Goal: Task Accomplishment & Management: Manage account settings

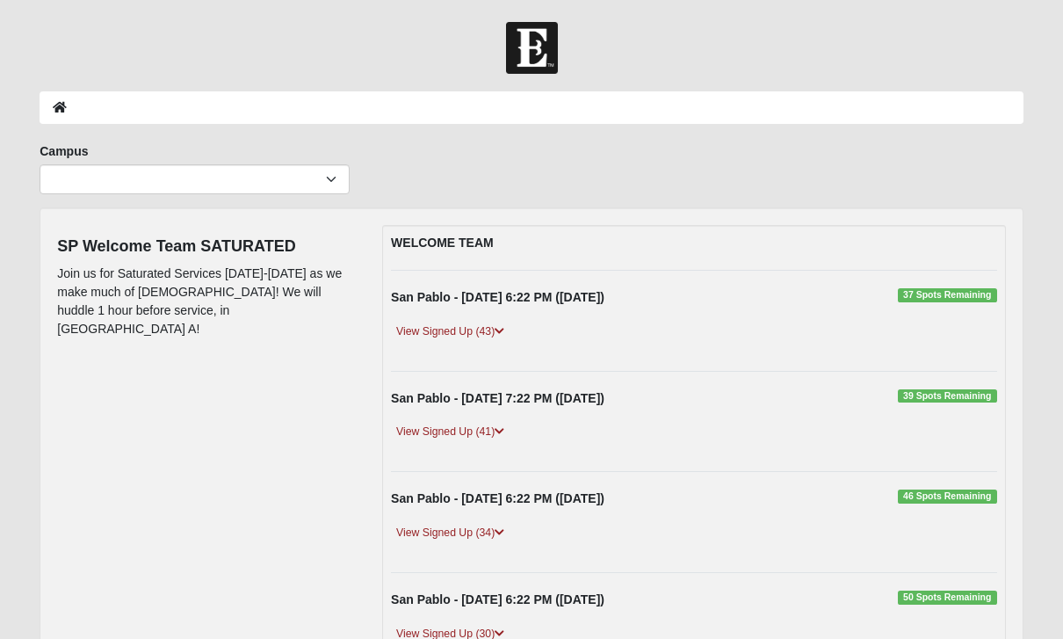
click at [538, 47] on img at bounding box center [532, 48] width 52 height 52
click at [64, 91] on ol at bounding box center [532, 107] width 984 height 33
click at [65, 113] on li at bounding box center [60, 107] width 14 height 18
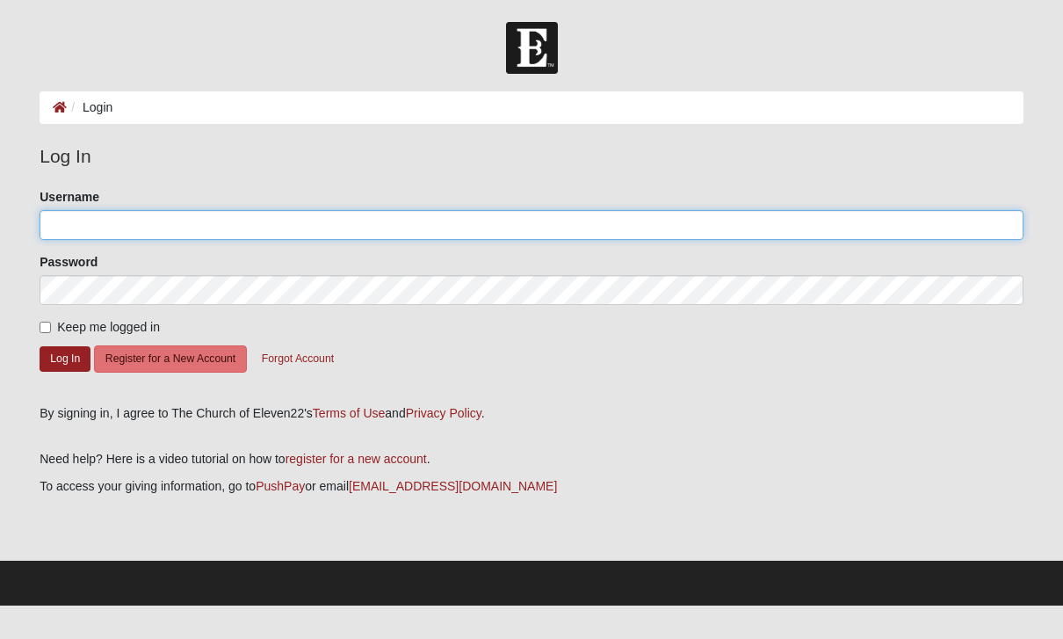
type input "bmccullers"
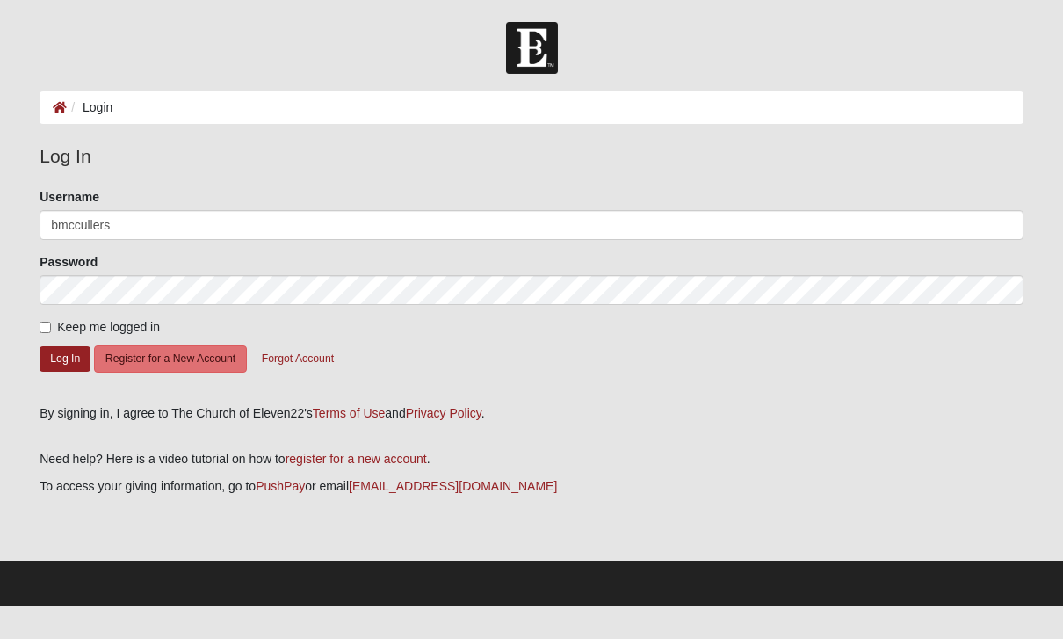
click at [65, 358] on button "Log In" at bounding box center [65, 358] width 51 height 25
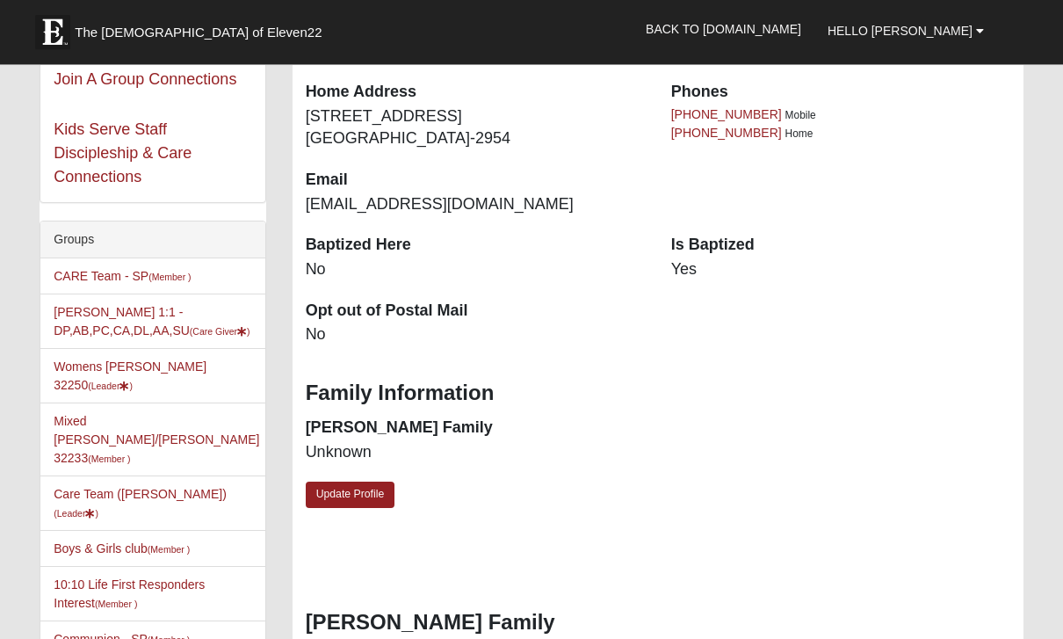
scroll to position [309, 0]
click at [153, 386] on link "Womens McCullers 32250 (Leader )" at bounding box center [130, 375] width 153 height 33
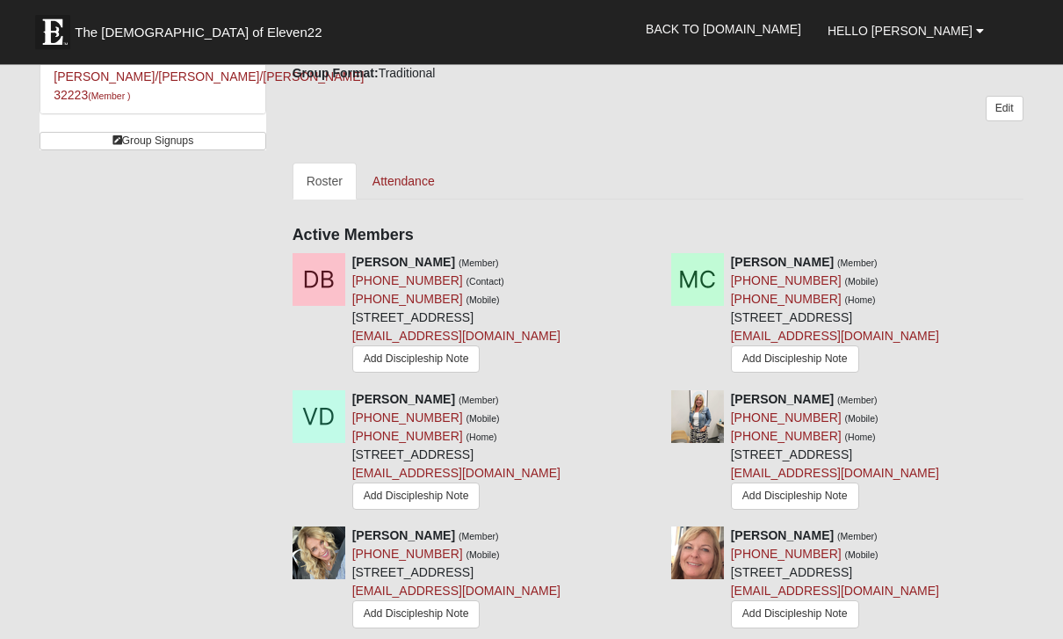
scroll to position [708, 0]
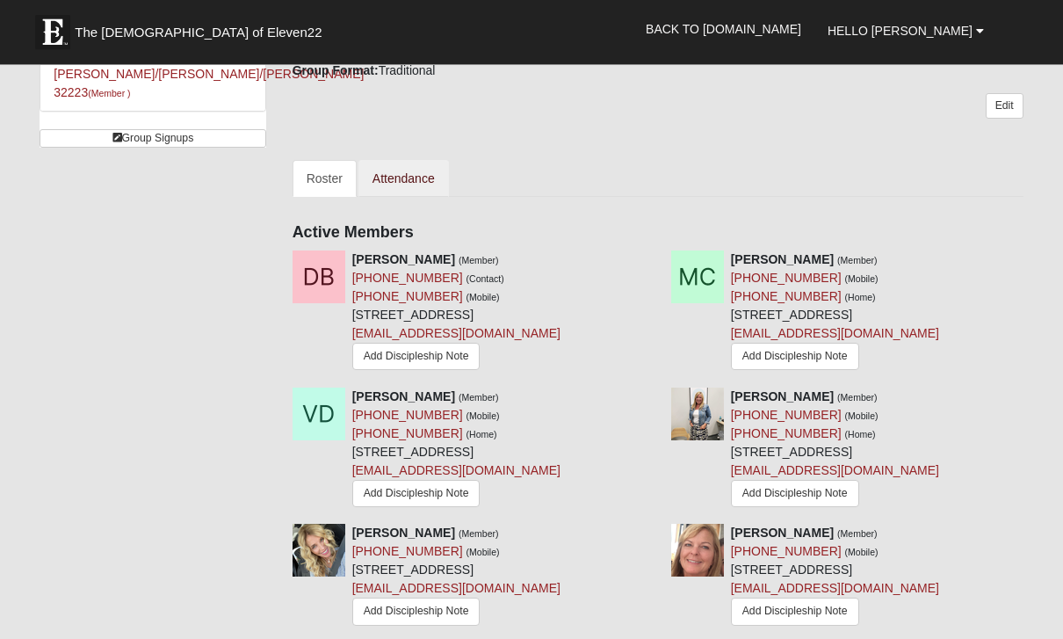
click at [416, 175] on link "Attendance" at bounding box center [403, 179] width 90 height 37
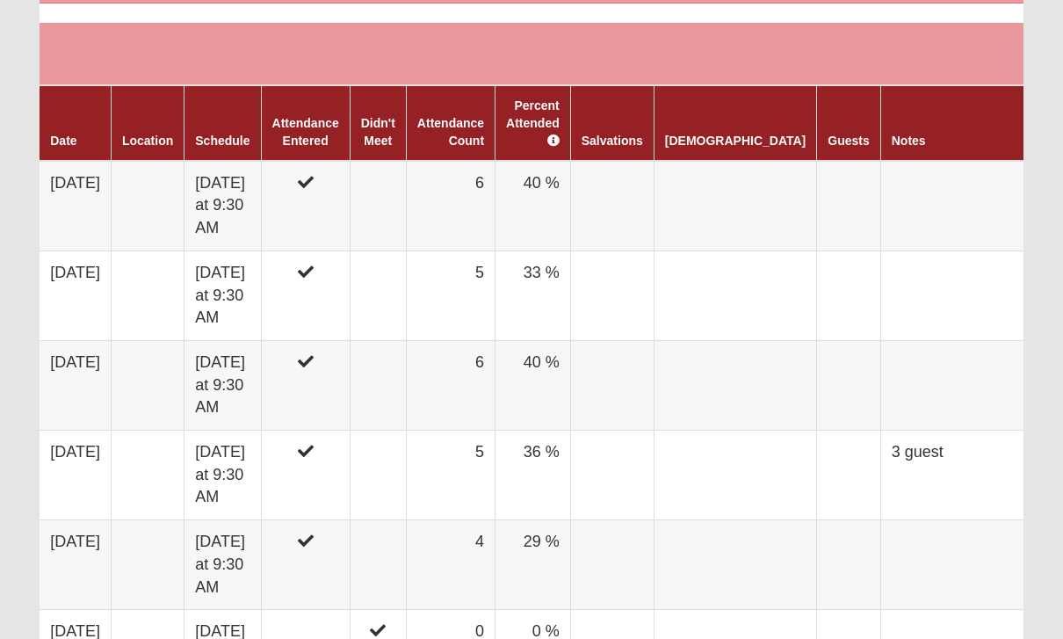
scroll to position [1047, 0]
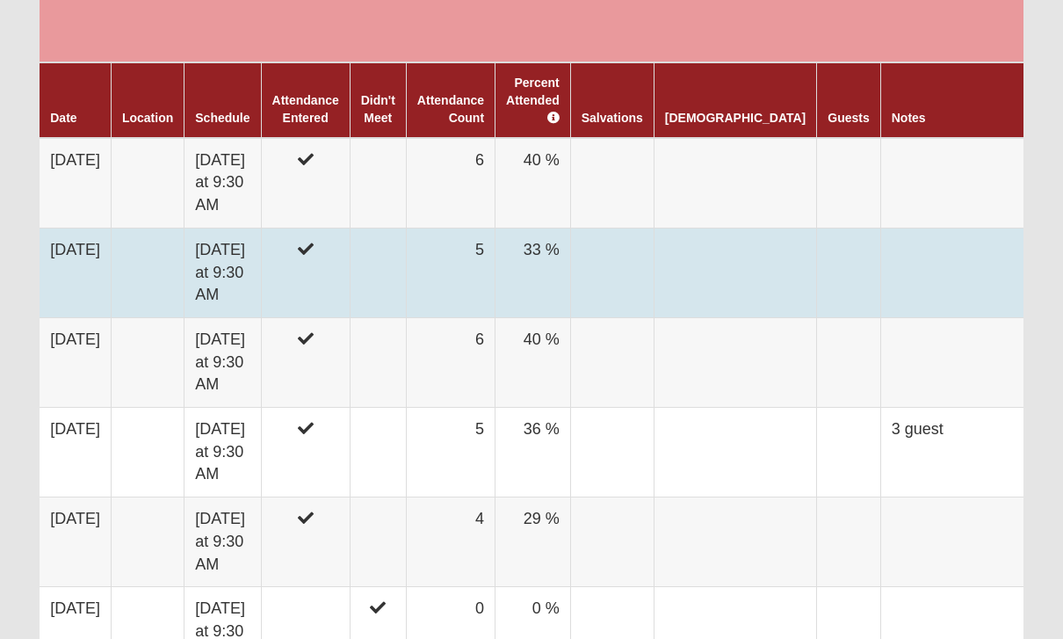
click at [350, 228] on td at bounding box center [305, 273] width 89 height 90
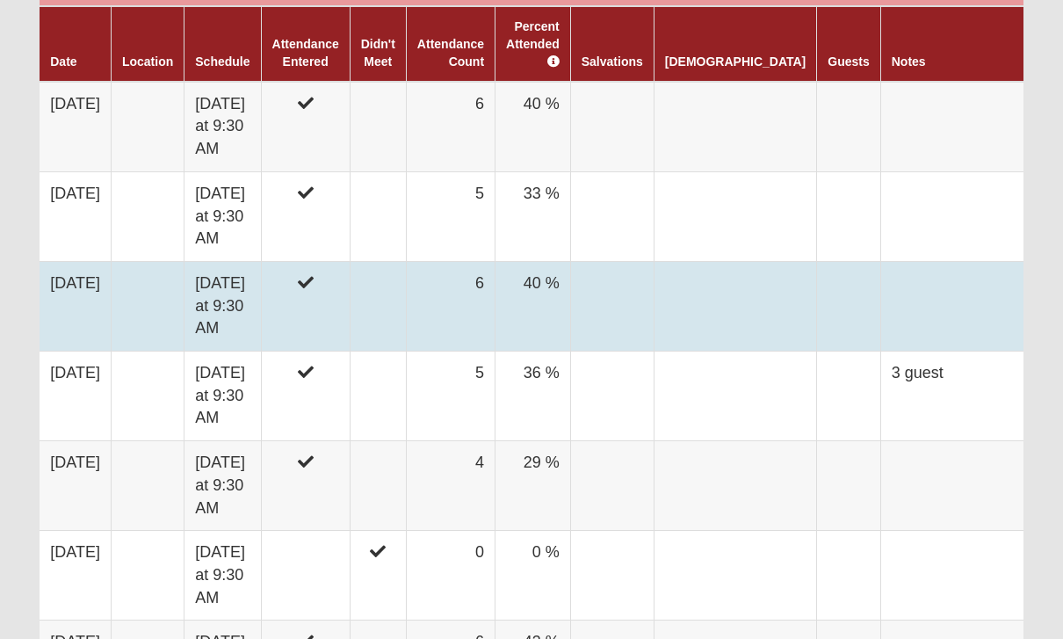
click at [350, 261] on td at bounding box center [305, 306] width 89 height 90
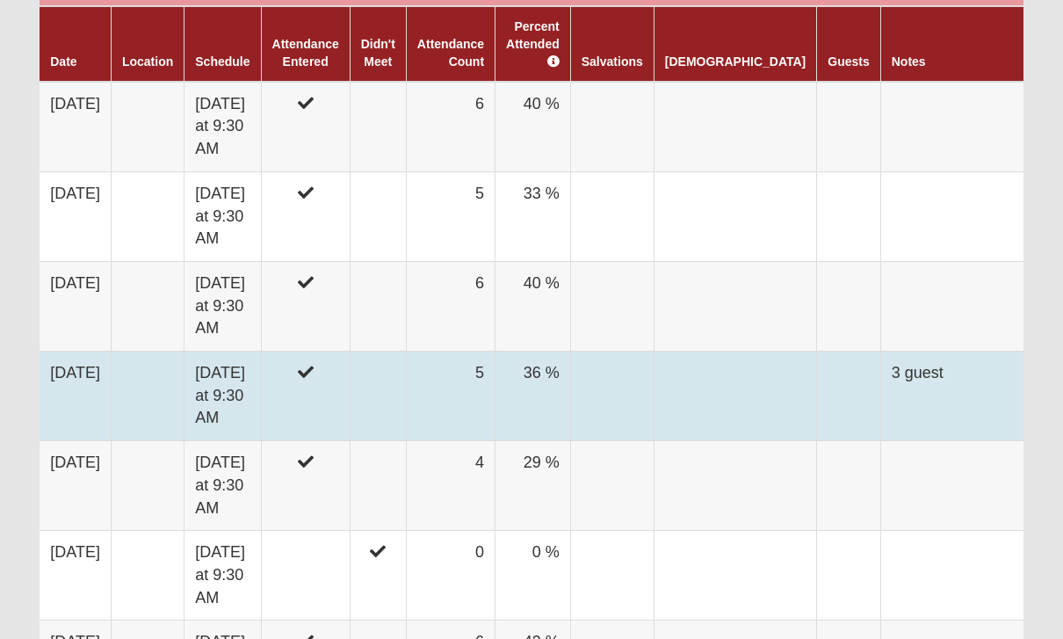
click at [350, 351] on td at bounding box center [305, 396] width 89 height 90
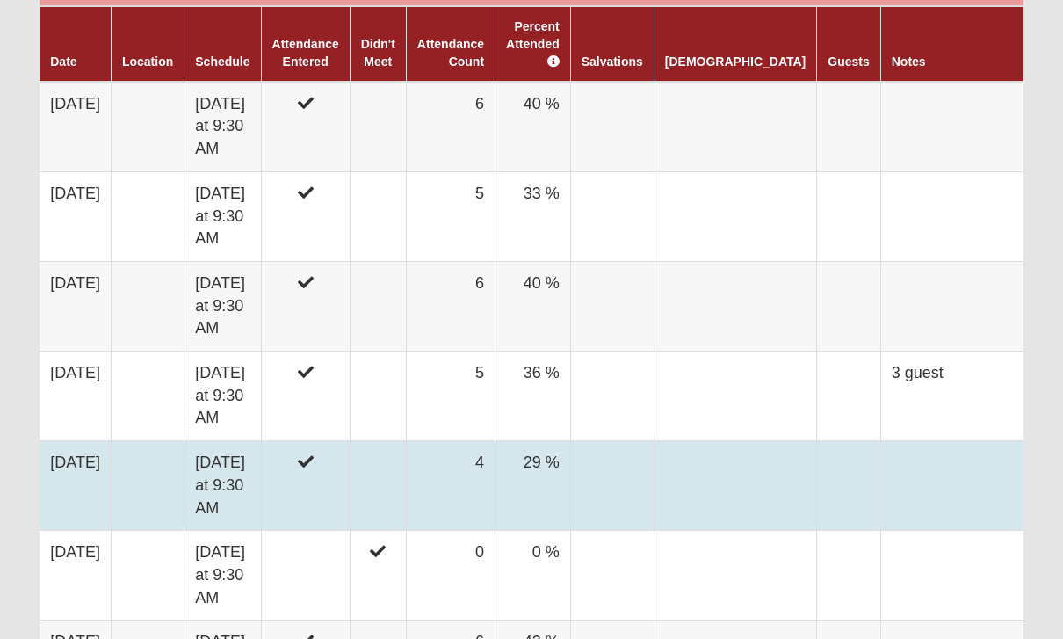
click at [350, 441] on td at bounding box center [305, 486] width 89 height 90
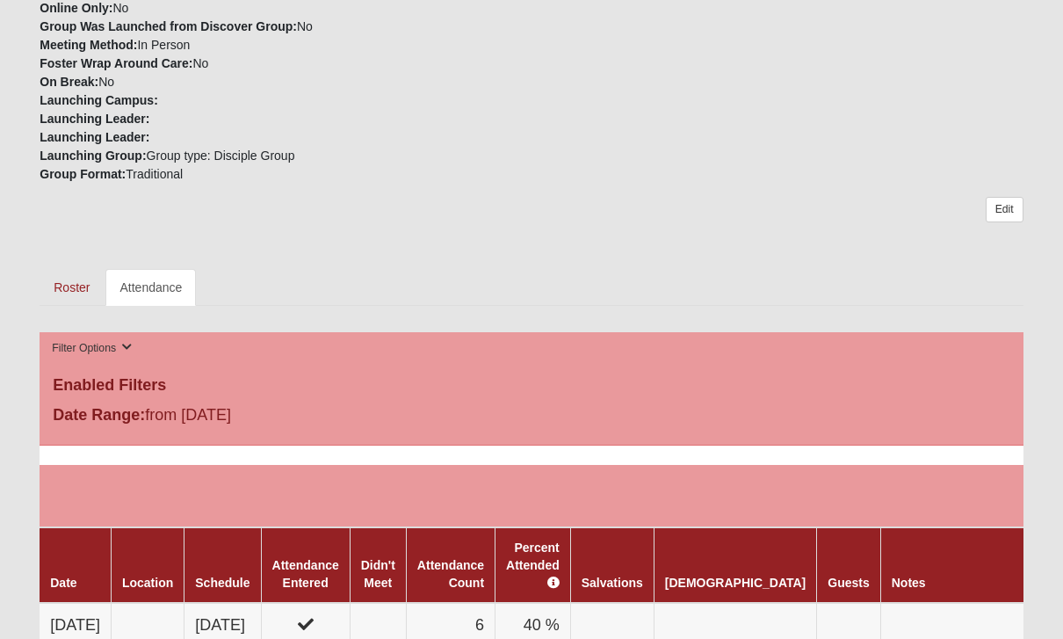
scroll to position [573, 0]
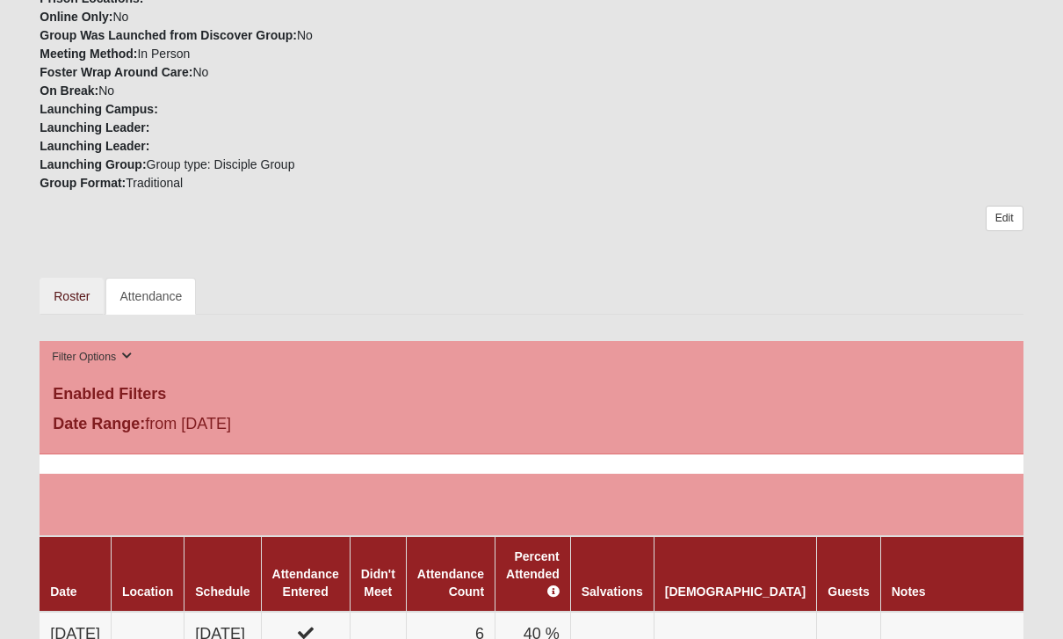
click at [80, 299] on link "Roster" at bounding box center [72, 296] width 64 height 37
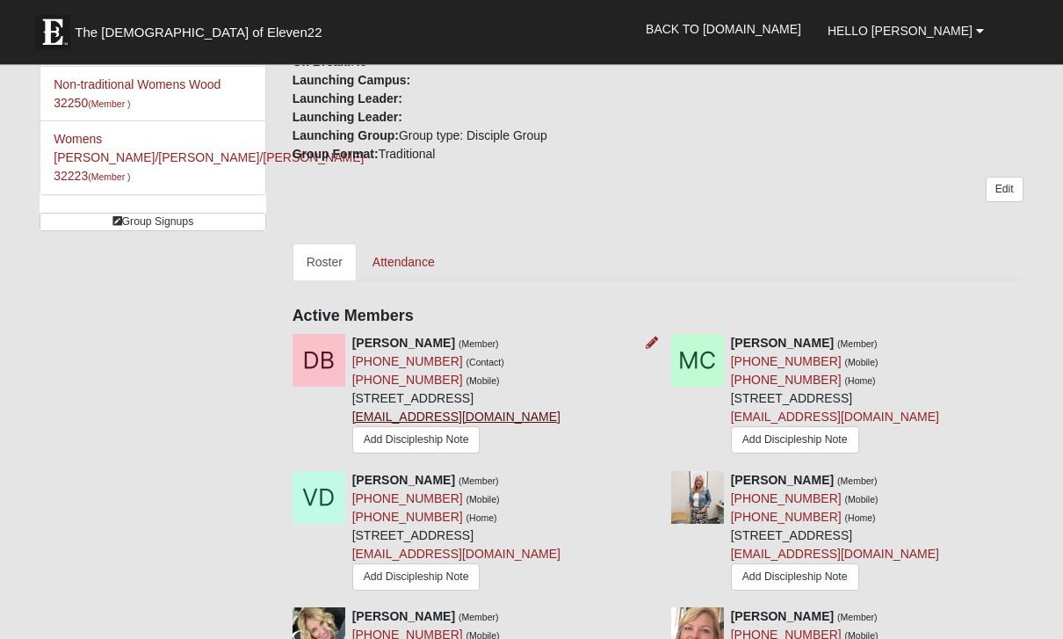
scroll to position [625, 0]
click at [1030, 338] on icon at bounding box center [1030, 342] width 12 height 12
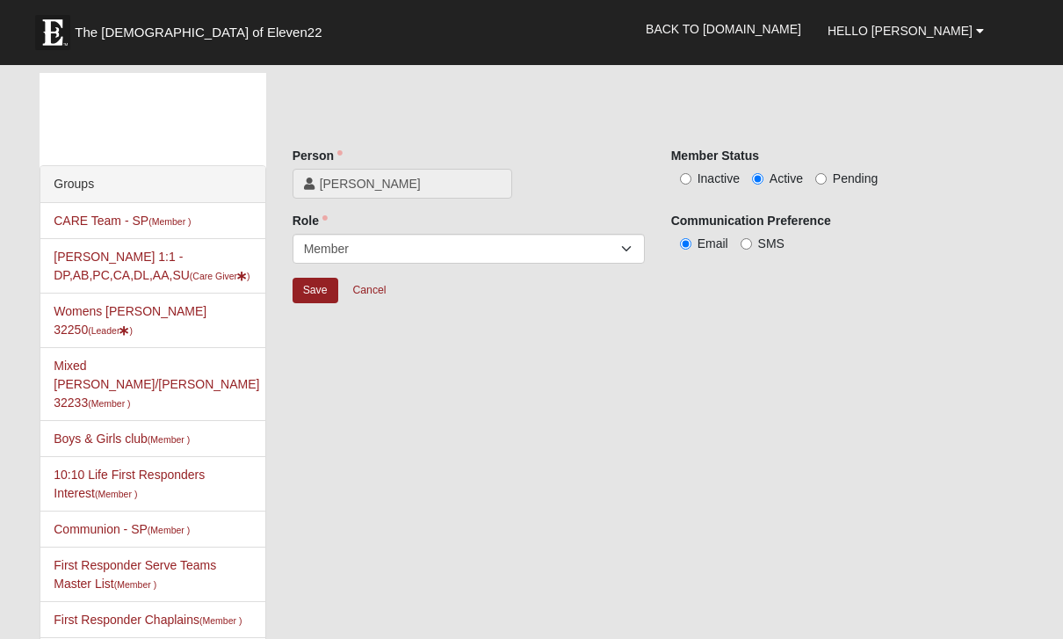
click at [684, 182] on input "Inactive" at bounding box center [685, 178] width 11 height 11
radio input "true"
click at [759, 182] on input "Active" at bounding box center [757, 178] width 11 height 11
radio input "true"
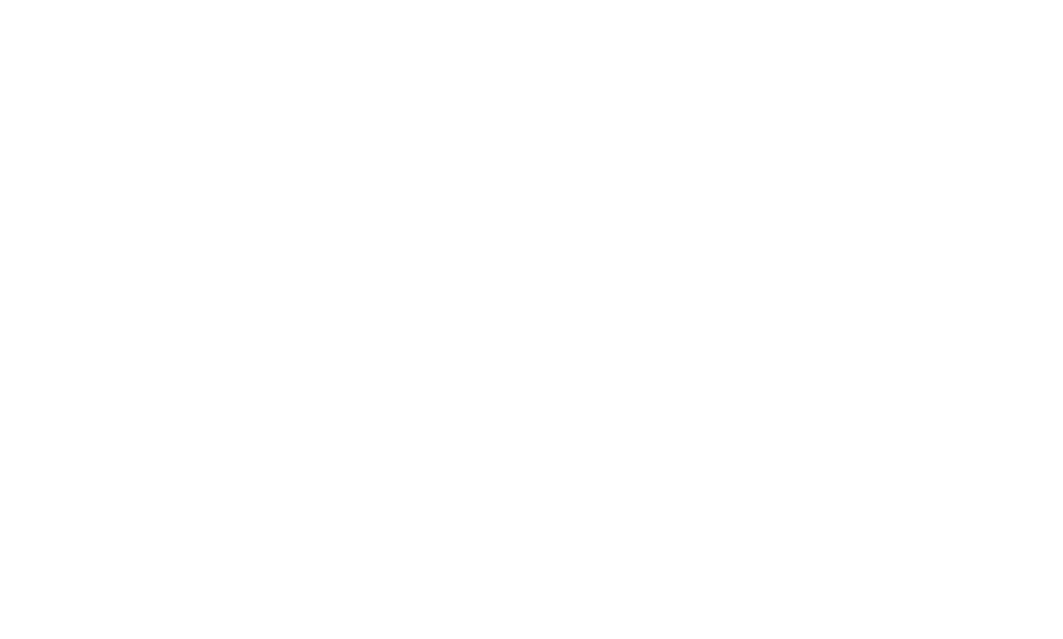
scroll to position [641, 0]
